Goal: Task Accomplishment & Management: Manage account settings

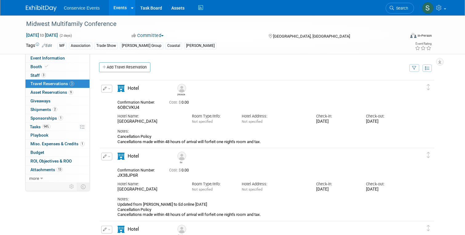
click at [50, 9] on img at bounding box center [41, 8] width 31 height 6
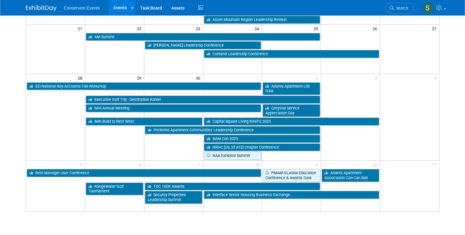
scroll to position [226, 0]
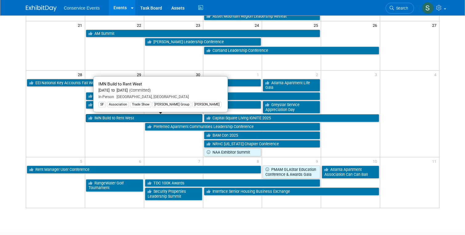
click at [115, 118] on link "IMN Build to Rent West" at bounding box center [144, 118] width 117 height 8
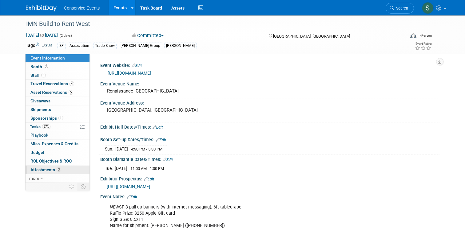
click at [42, 168] on span "Attachments 3" at bounding box center [45, 169] width 31 height 5
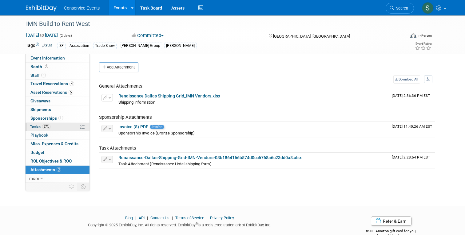
click at [34, 126] on span "Tasks 57%" at bounding box center [40, 126] width 21 height 5
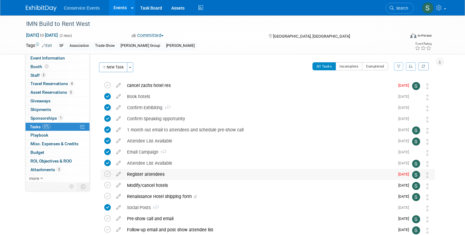
click at [152, 176] on div "Register attendees" at bounding box center [259, 174] width 271 height 10
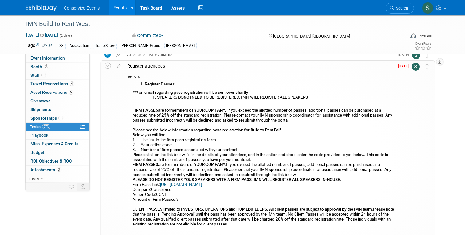
scroll to position [106, 0]
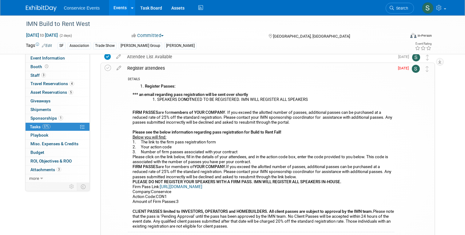
click at [183, 187] on link "https://register.visitcloud.com/survey/1b1583q9q6603" at bounding box center [181, 186] width 42 height 5
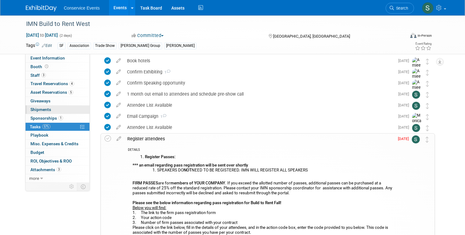
scroll to position [12, 0]
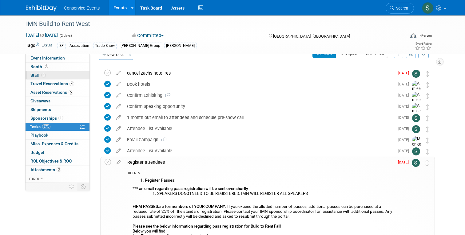
click at [36, 76] on span "Staff 3" at bounding box center [37, 75] width 15 height 5
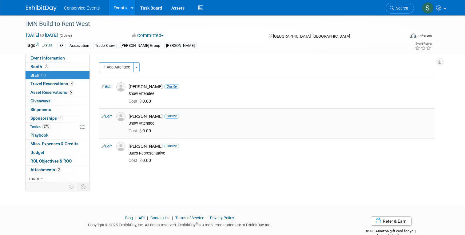
click at [140, 116] on div "Kimberly Watkins Onsite" at bounding box center [281, 116] width 304 height 6
click at [109, 117] on link "Edit" at bounding box center [107, 116] width 10 height 4
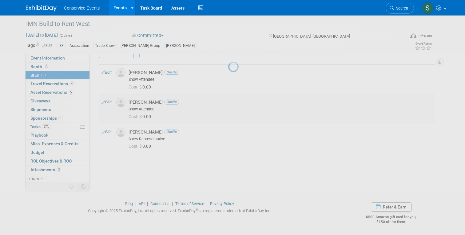
select select "38dbb3c3-bcf6-448b-9a3e-0aed598cb085"
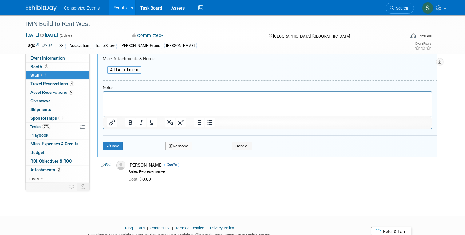
scroll to position [217, 0]
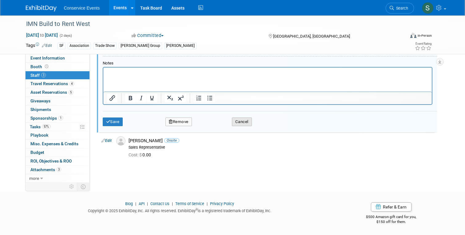
click at [248, 121] on button "Cancel" at bounding box center [242, 121] width 20 height 9
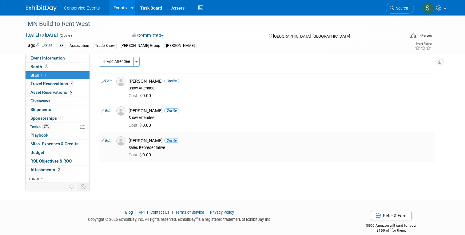
scroll to position [0, 0]
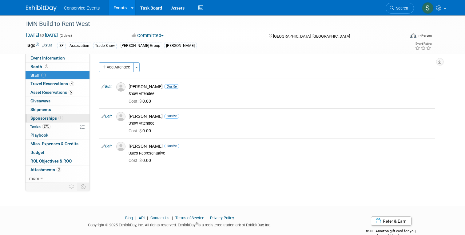
click at [41, 115] on link "1 Sponsorships 1" at bounding box center [58, 118] width 64 height 8
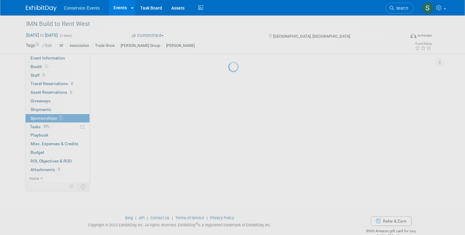
click at [228, 124] on div at bounding box center [232, 117] width 9 height 235
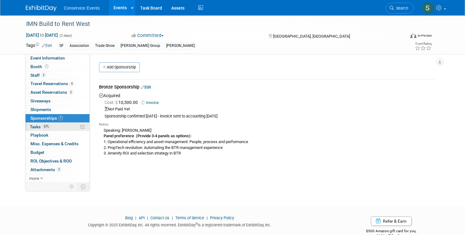
click at [35, 126] on span "Tasks 57%" at bounding box center [40, 126] width 21 height 5
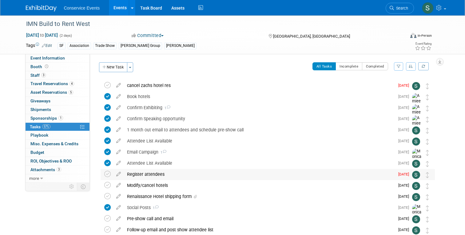
click at [135, 175] on div "Register attendees" at bounding box center [259, 174] width 271 height 10
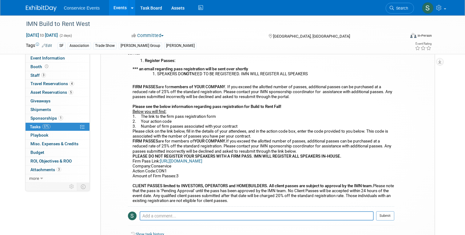
scroll to position [133, 0]
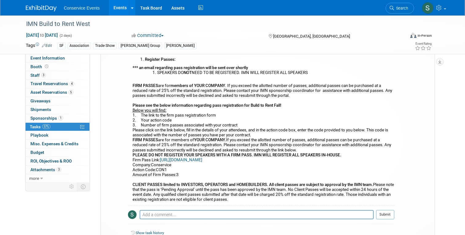
click at [187, 156] on b "PLEASE DO NOT REGISTER YOUR SPEAKERS WITH A FIRM PASS. IMN WILL REGISTER ALL SP…" at bounding box center [237, 154] width 209 height 5
click at [187, 159] on link "https://register.visitcloud.com/survey/1b1583q9q6603" at bounding box center [181, 159] width 42 height 5
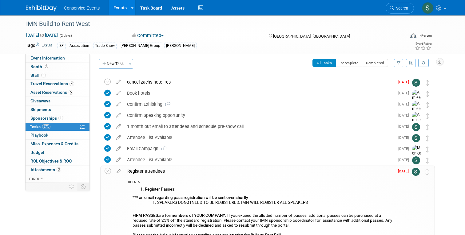
scroll to position [0, 0]
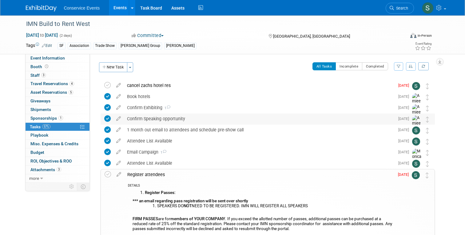
click at [144, 118] on div "Confirm Speaking opportunity" at bounding box center [259, 118] width 271 height 10
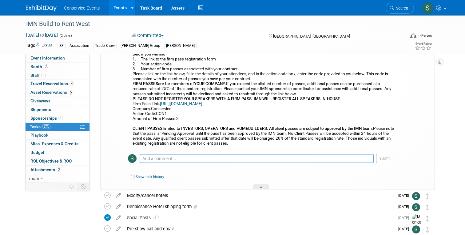
scroll to position [248, 0]
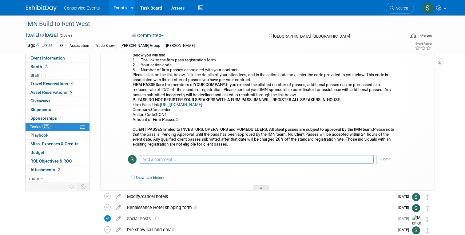
click at [158, 157] on textarea at bounding box center [257, 159] width 234 height 9
type textarea "mike and kimberly registered. ian speaking pass"
click at [390, 160] on button "Submit" at bounding box center [386, 159] width 18 height 9
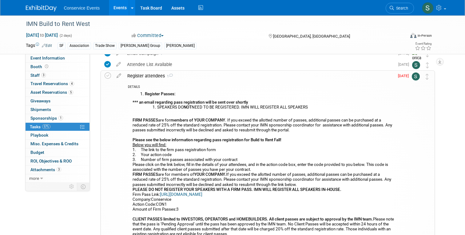
scroll to position [152, 0]
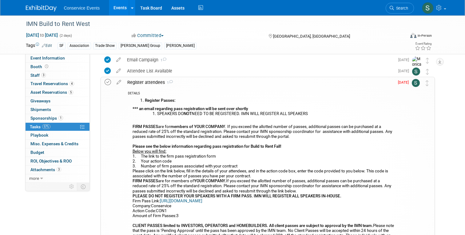
click at [108, 83] on icon at bounding box center [108, 82] width 6 height 6
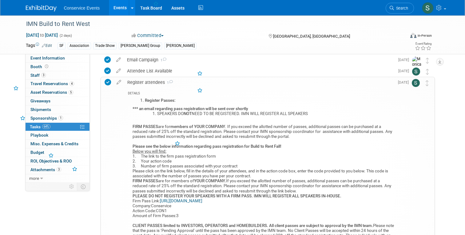
click at [94, 163] on div "Event Information Event Info Booth Booth 3 Staff 3 Staff 4 Travel Reservations …" at bounding box center [232, 129] width 423 height 531
click at [190, 83] on div "Register attendees 1" at bounding box center [259, 82] width 270 height 10
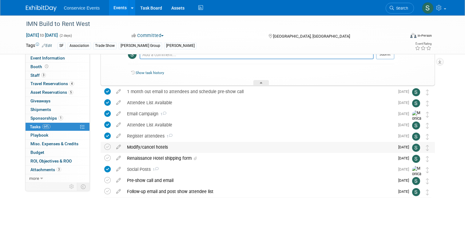
scroll to position [0, 0]
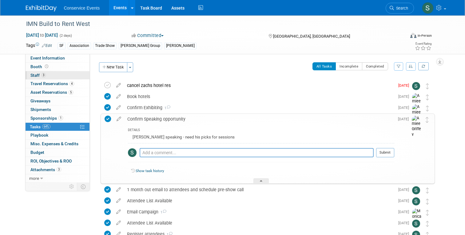
click at [34, 76] on span "Staff 3" at bounding box center [37, 75] width 15 height 5
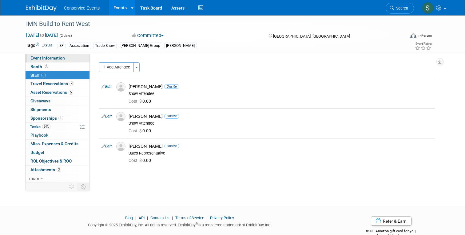
click at [39, 57] on span "Event Information" at bounding box center [47, 57] width 34 height 5
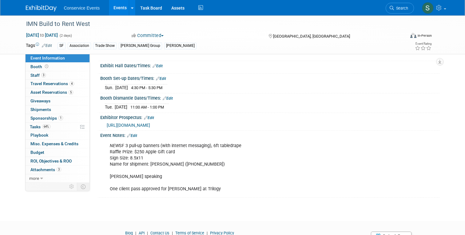
scroll to position [63, 0]
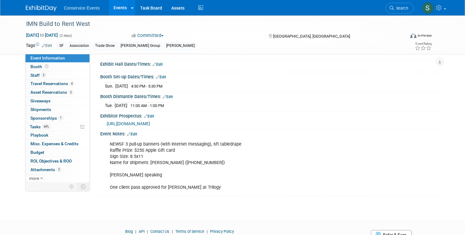
click at [176, 126] on div "https://informaconnect.com/imn-btr-fall/sponsor-exhibitor-center/" at bounding box center [271, 123] width 328 height 7
click at [150, 123] on span "https://informaconnect.com/imn-btr-fall/sponsor-exhibitor-center/" at bounding box center [128, 123] width 43 height 5
